Goal: Information Seeking & Learning: Learn about a topic

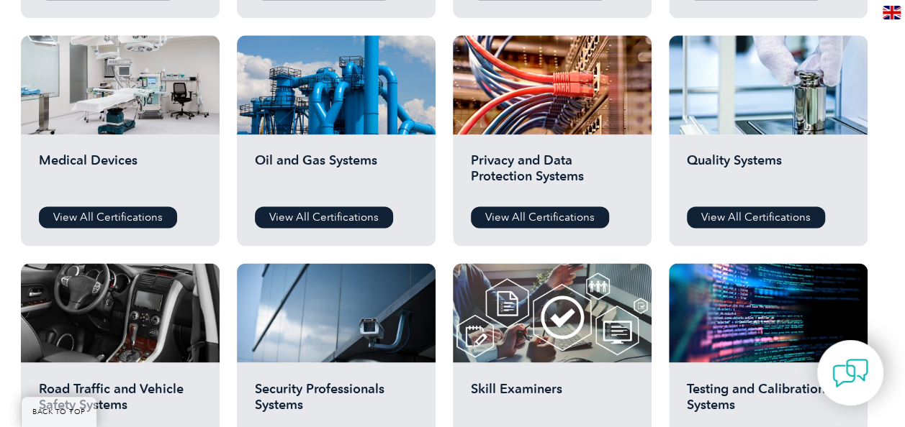
scroll to position [936, 0]
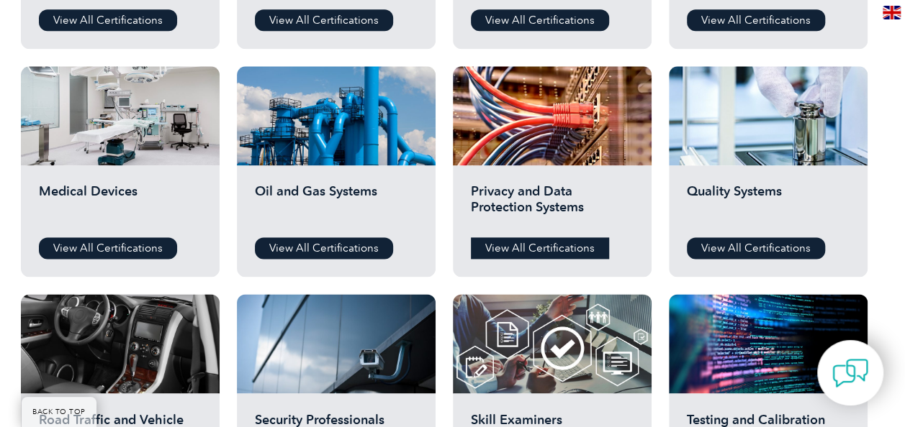
click at [509, 244] on link "View All Certifications" at bounding box center [540, 248] width 138 height 22
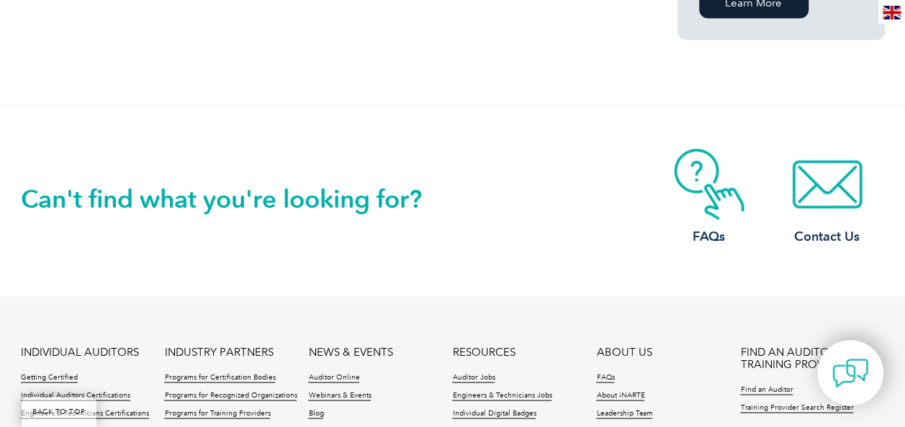
scroll to position [792, 0]
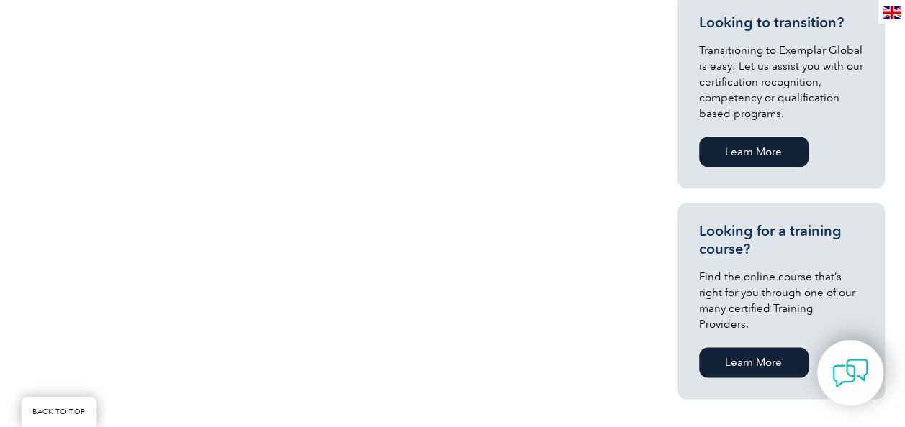
click at [769, 348] on link "Learn More" at bounding box center [753, 363] width 109 height 30
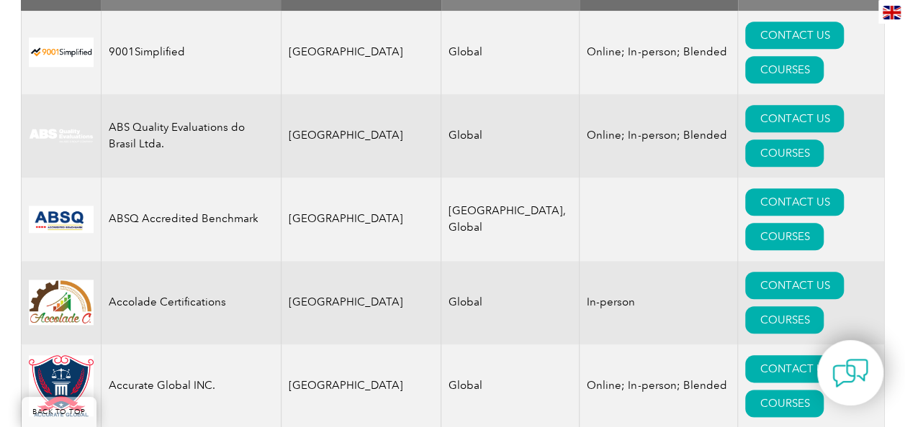
scroll to position [720, 0]
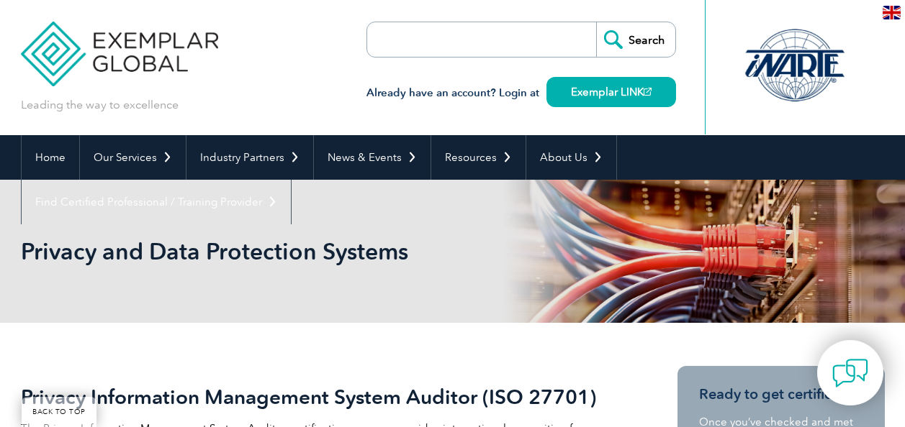
scroll to position [792, 0]
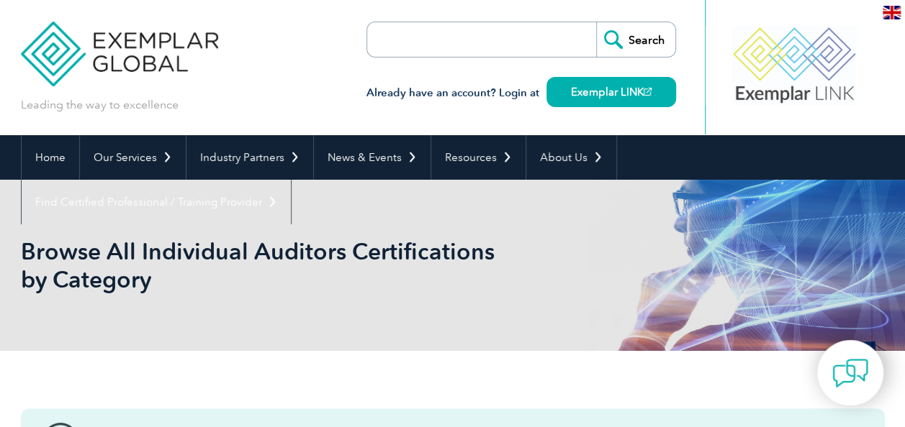
click at [442, 46] on input "search" at bounding box center [449, 39] width 151 height 35
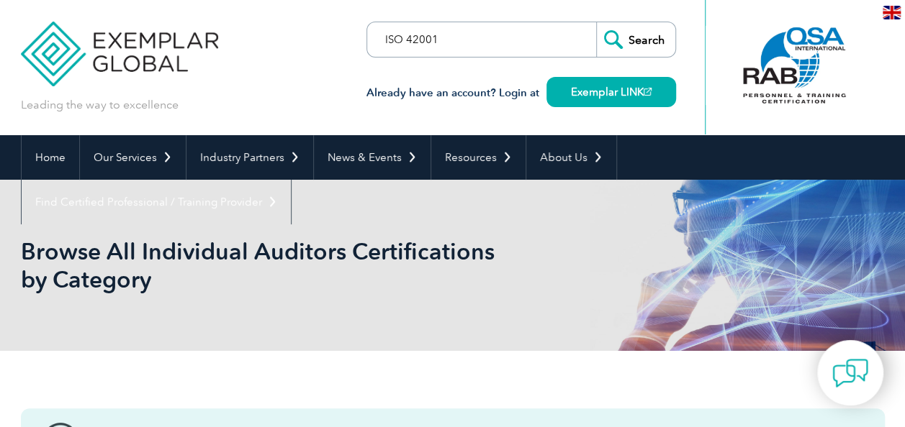
type input "ISO 42001"
click at [633, 38] on input "Search" at bounding box center [635, 39] width 79 height 35
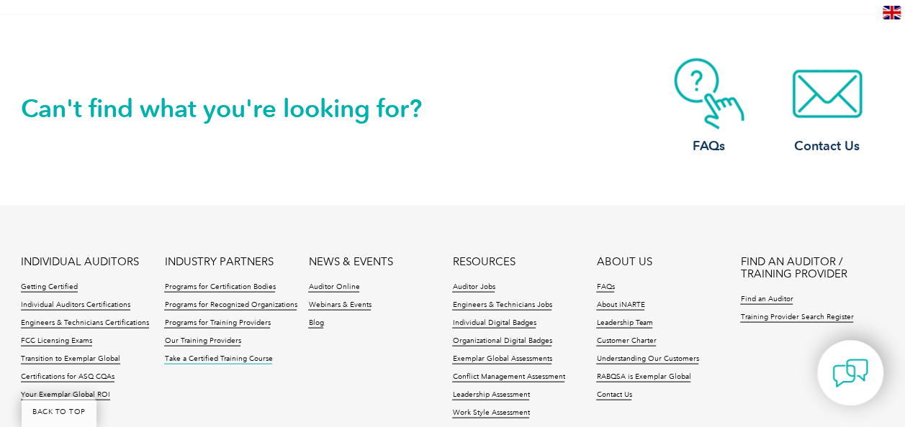
scroll to position [1295, 0]
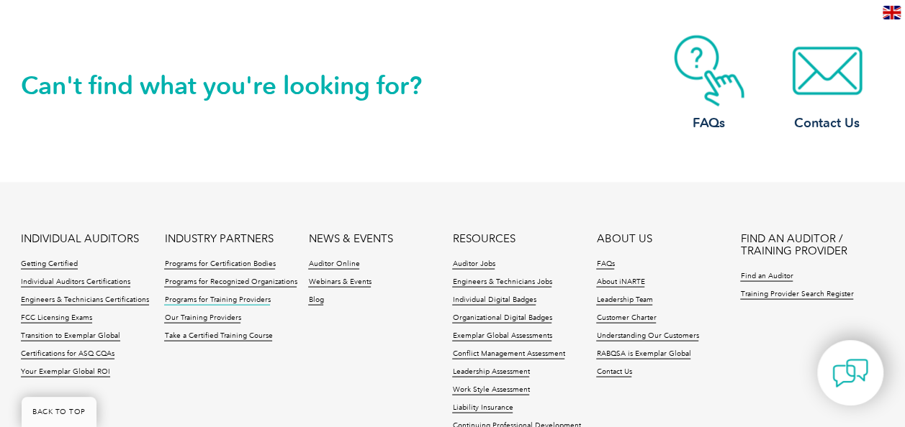
click at [199, 295] on link "Programs for Training Providers" at bounding box center [217, 300] width 106 height 10
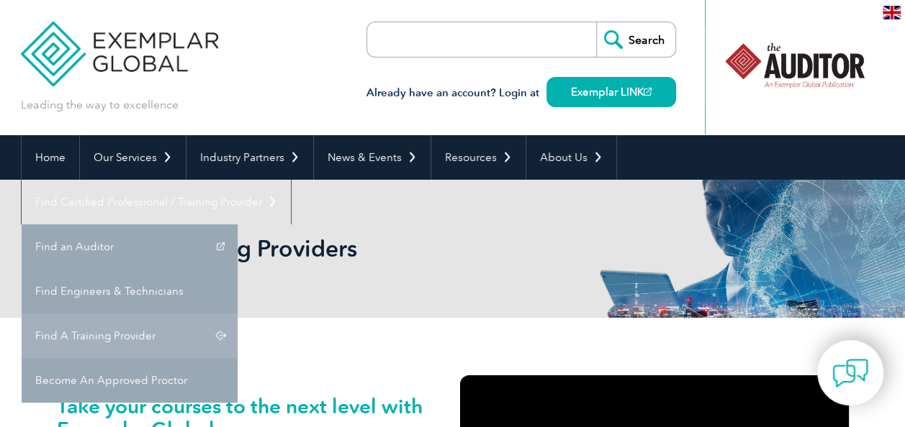
click at [237, 314] on link "Find A Training Provider" at bounding box center [130, 336] width 216 height 45
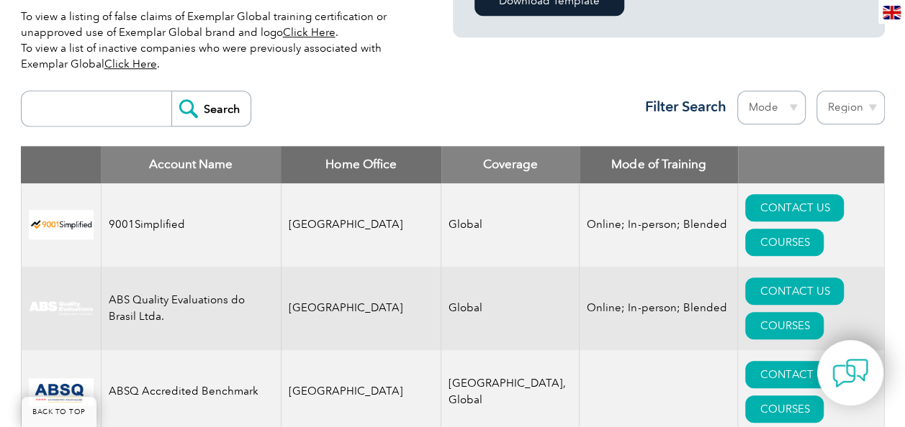
scroll to position [504, 0]
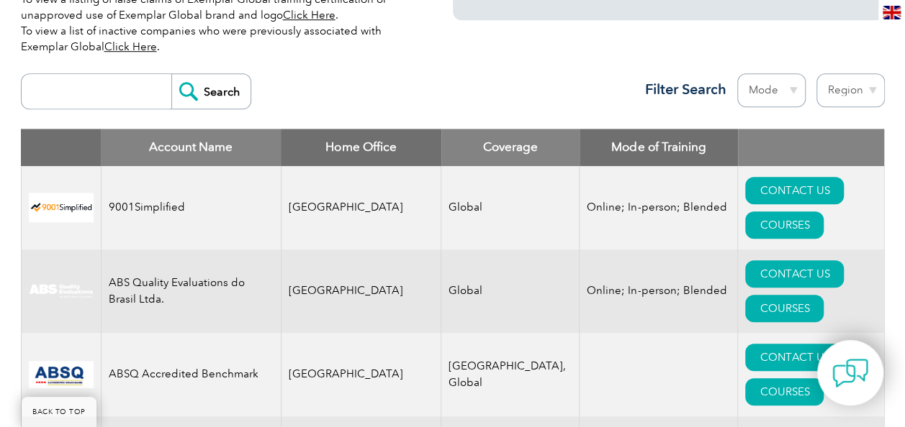
click at [874, 91] on select "Region Australia Bahrain Bangladesh Brazil Canada Colombia Dominican Republic E…" at bounding box center [850, 90] width 68 height 34
select select "[GEOGRAPHIC_DATA]"
click at [816, 73] on select "Region Australia Bahrain Bangladesh Brazil Canada Colombia Dominican Republic E…" at bounding box center [850, 90] width 68 height 34
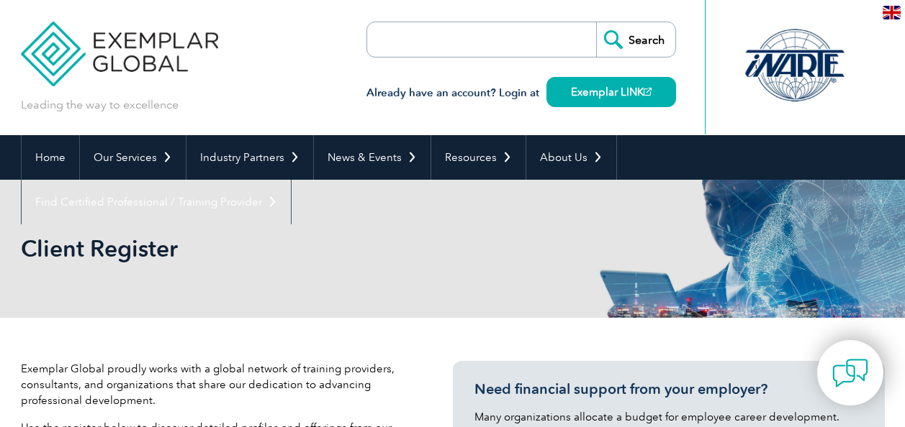
select select "[GEOGRAPHIC_DATA]"
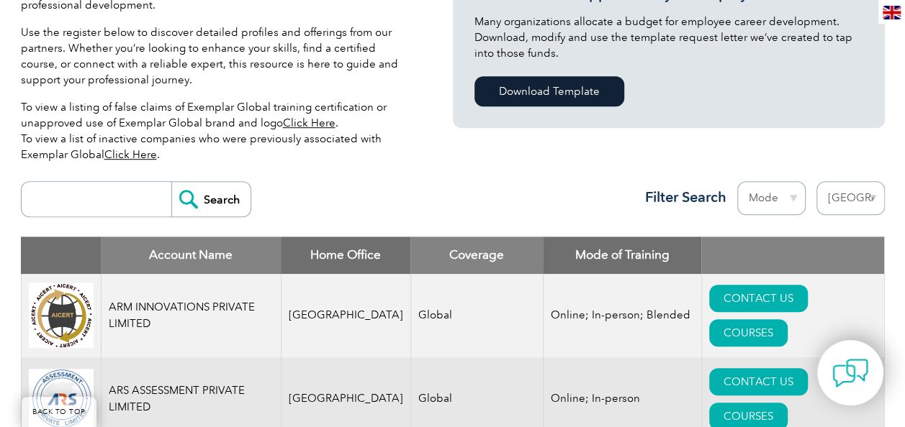
scroll to position [432, 0]
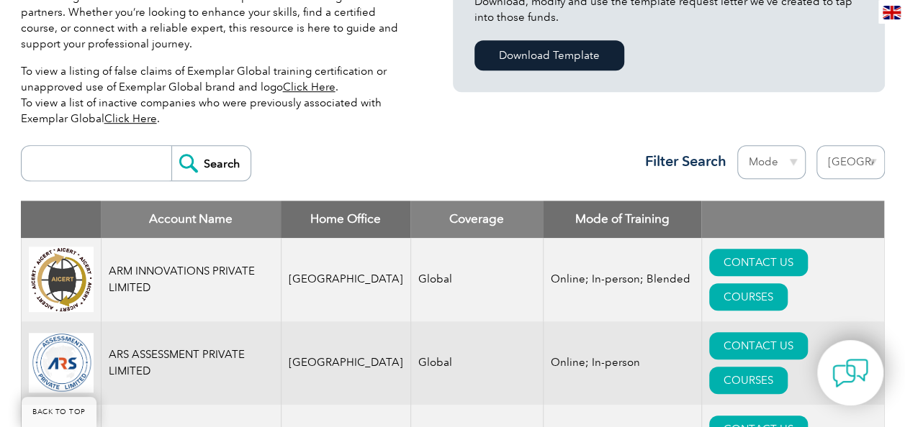
click at [793, 158] on select "Mode Online In-person Blended" at bounding box center [771, 162] width 68 height 34
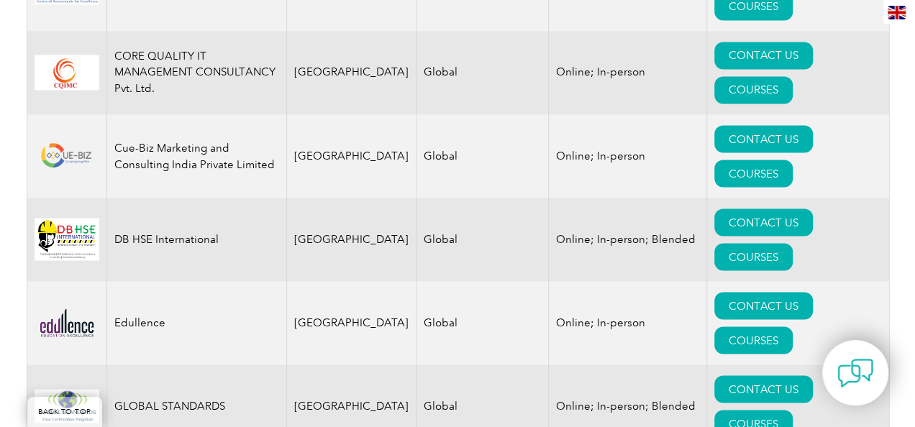
scroll to position [1295, 0]
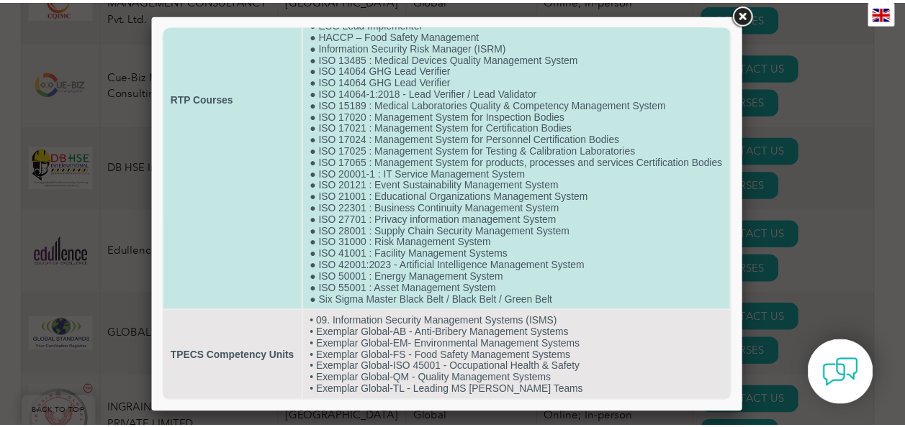
scroll to position [187, 0]
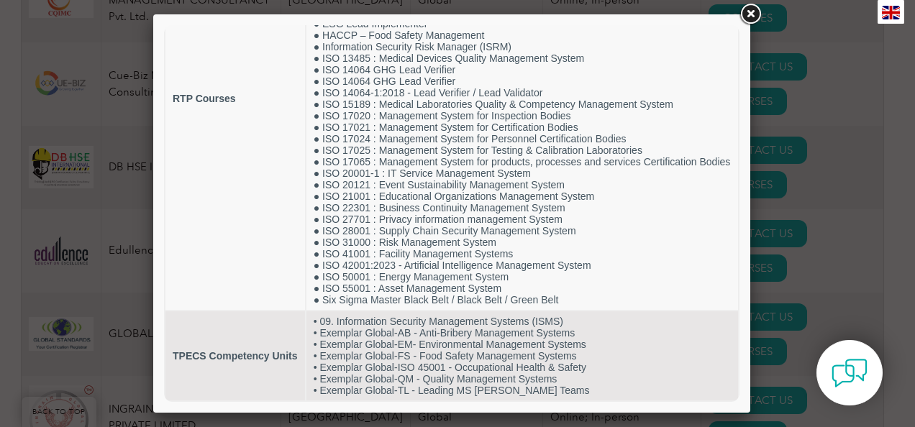
click at [743, 15] on link at bounding box center [751, 14] width 26 height 26
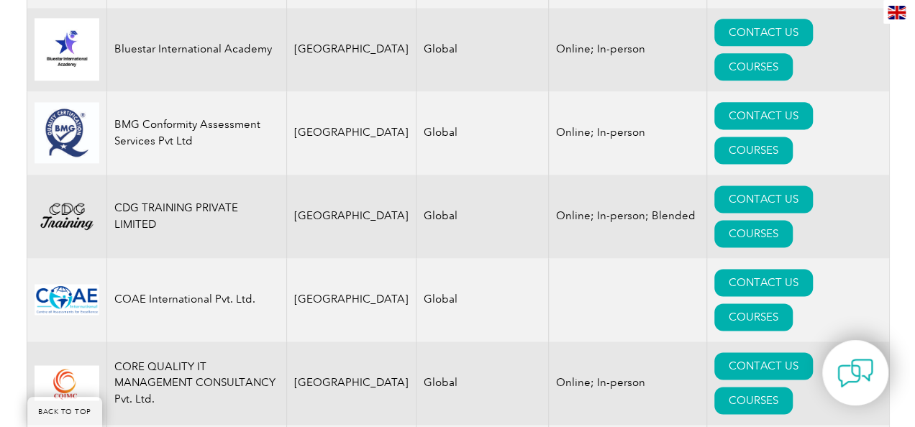
scroll to position [936, 0]
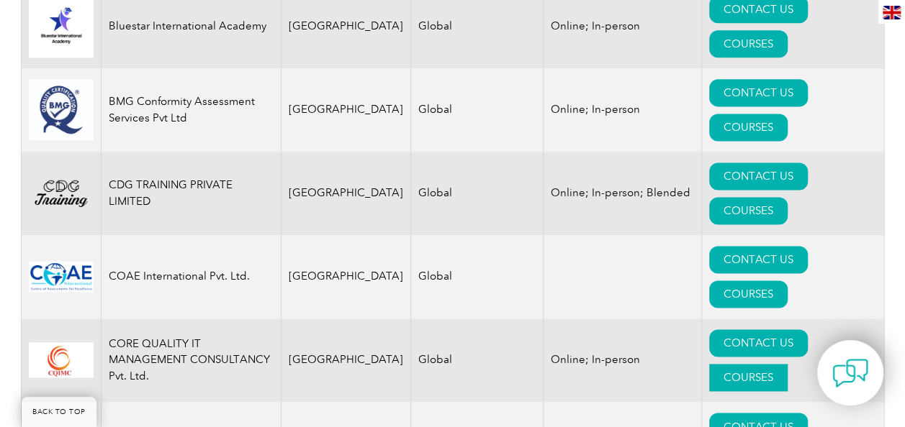
click at [787, 364] on link "COURSES" at bounding box center [748, 377] width 78 height 27
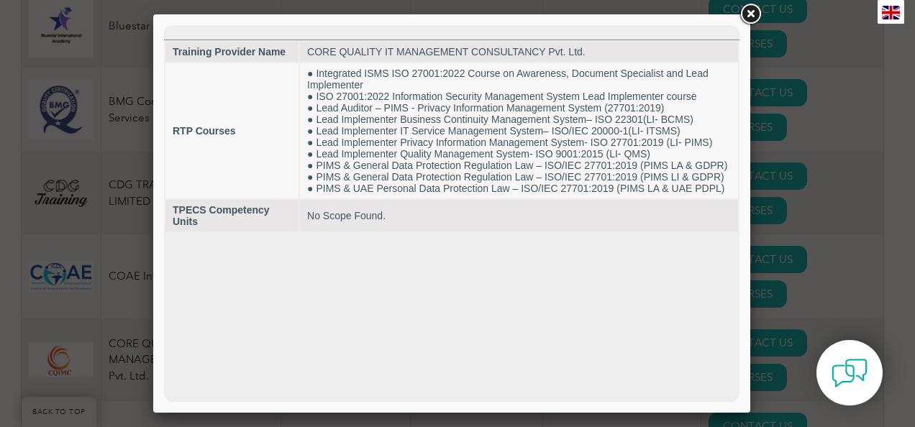
scroll to position [0, 0]
click at [756, 9] on link at bounding box center [751, 14] width 26 height 26
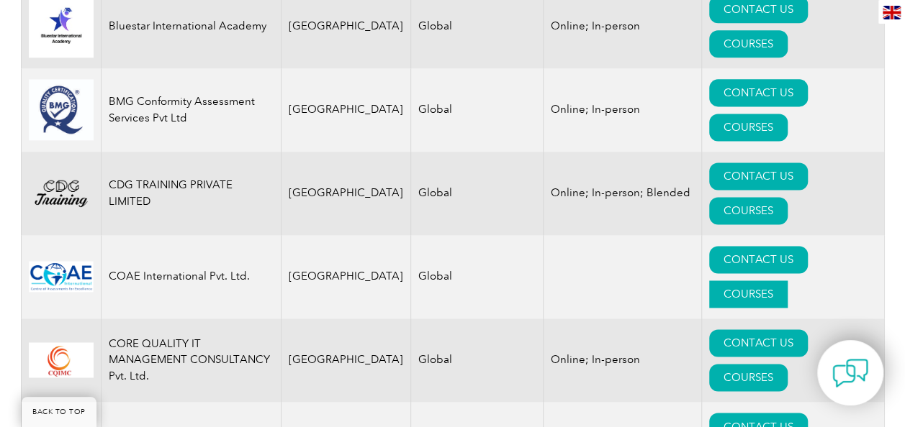
click at [781, 281] on link "COURSES" at bounding box center [748, 294] width 78 height 27
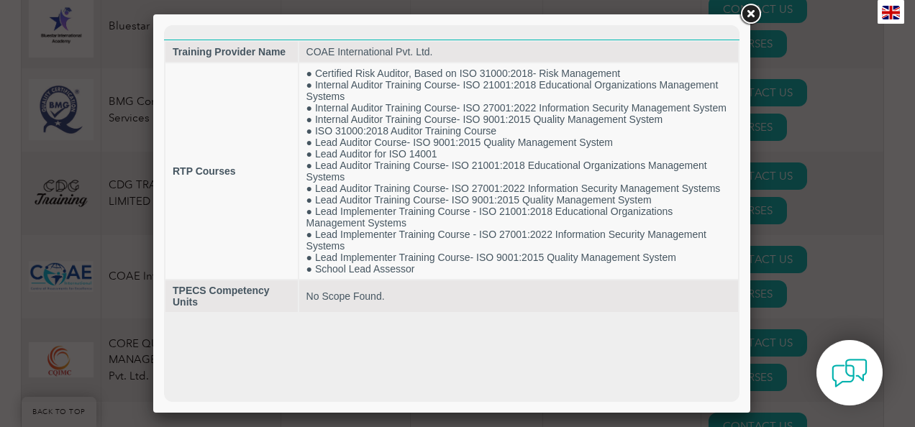
click at [751, 9] on link at bounding box center [751, 14] width 26 height 26
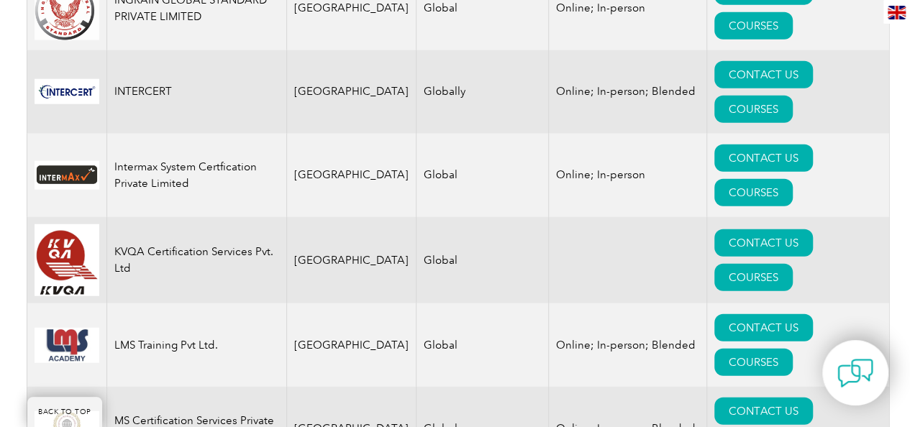
scroll to position [1727, 0]
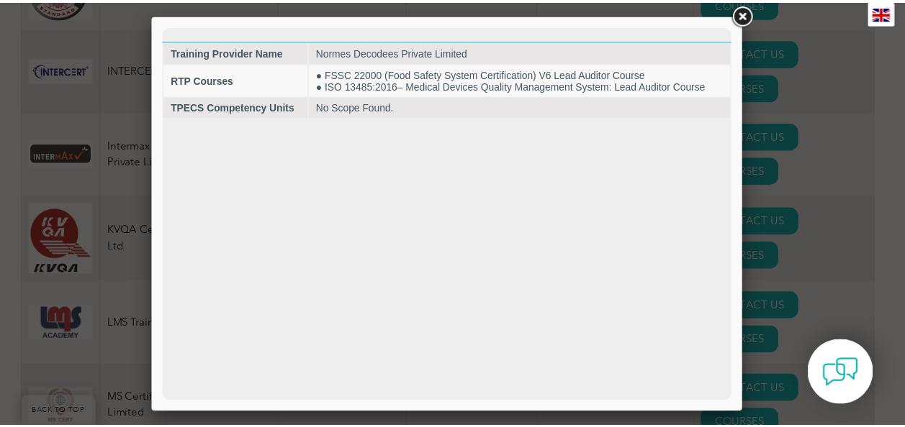
scroll to position [0, 0]
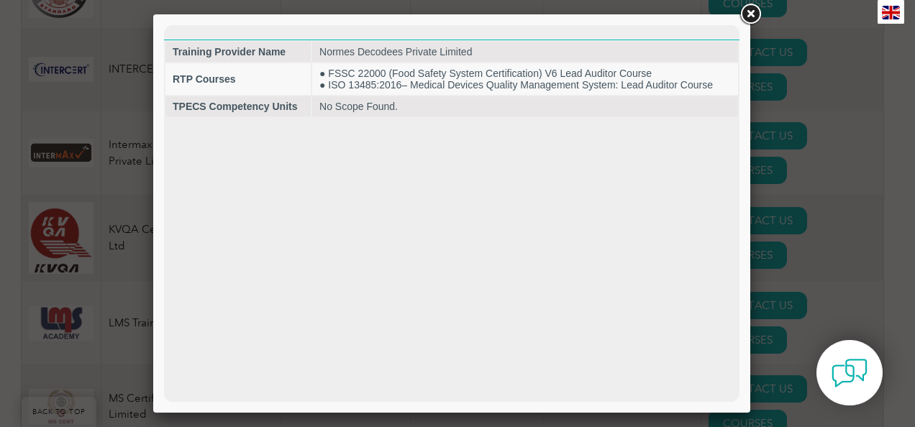
click at [743, 12] on link at bounding box center [751, 14] width 26 height 26
